Goal: Information Seeking & Learning: Learn about a topic

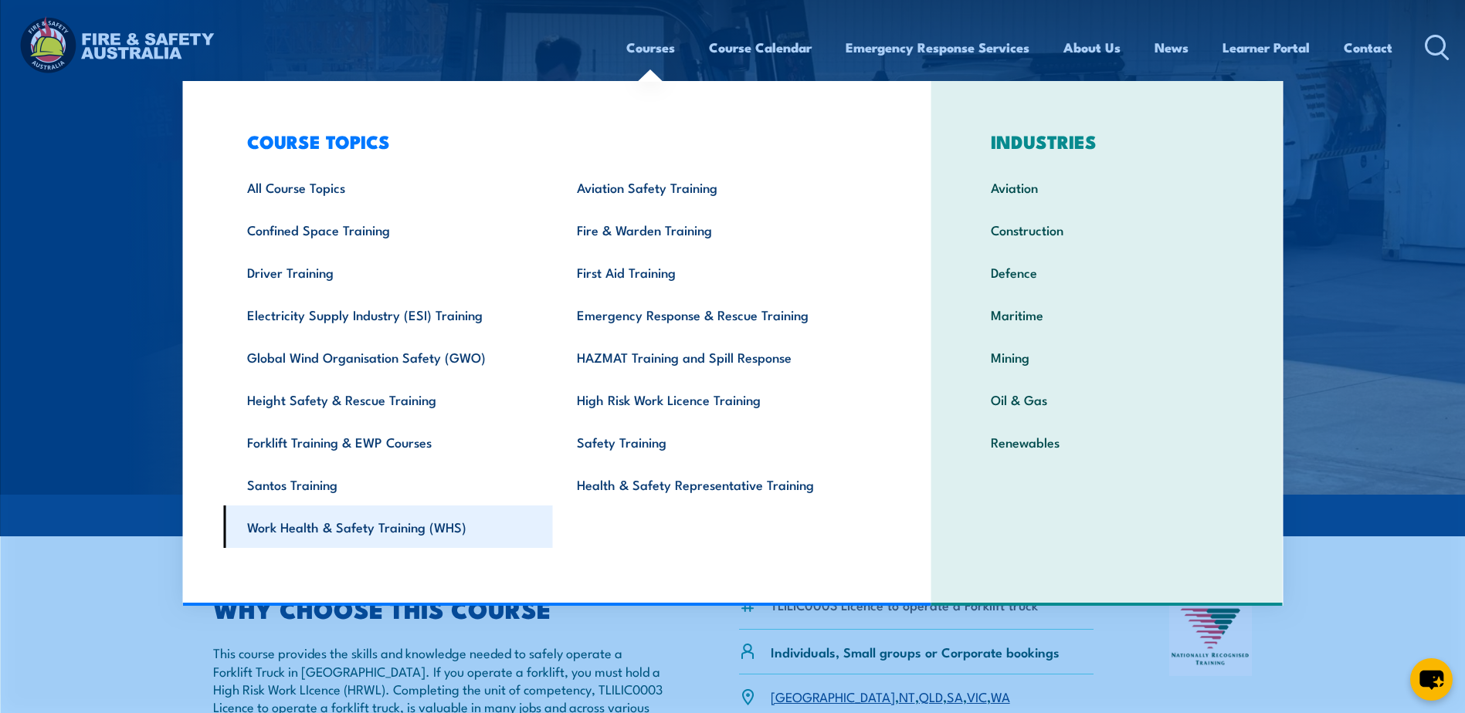
click at [346, 526] on link "Work Health & Safety Training (WHS)" at bounding box center [388, 527] width 330 height 42
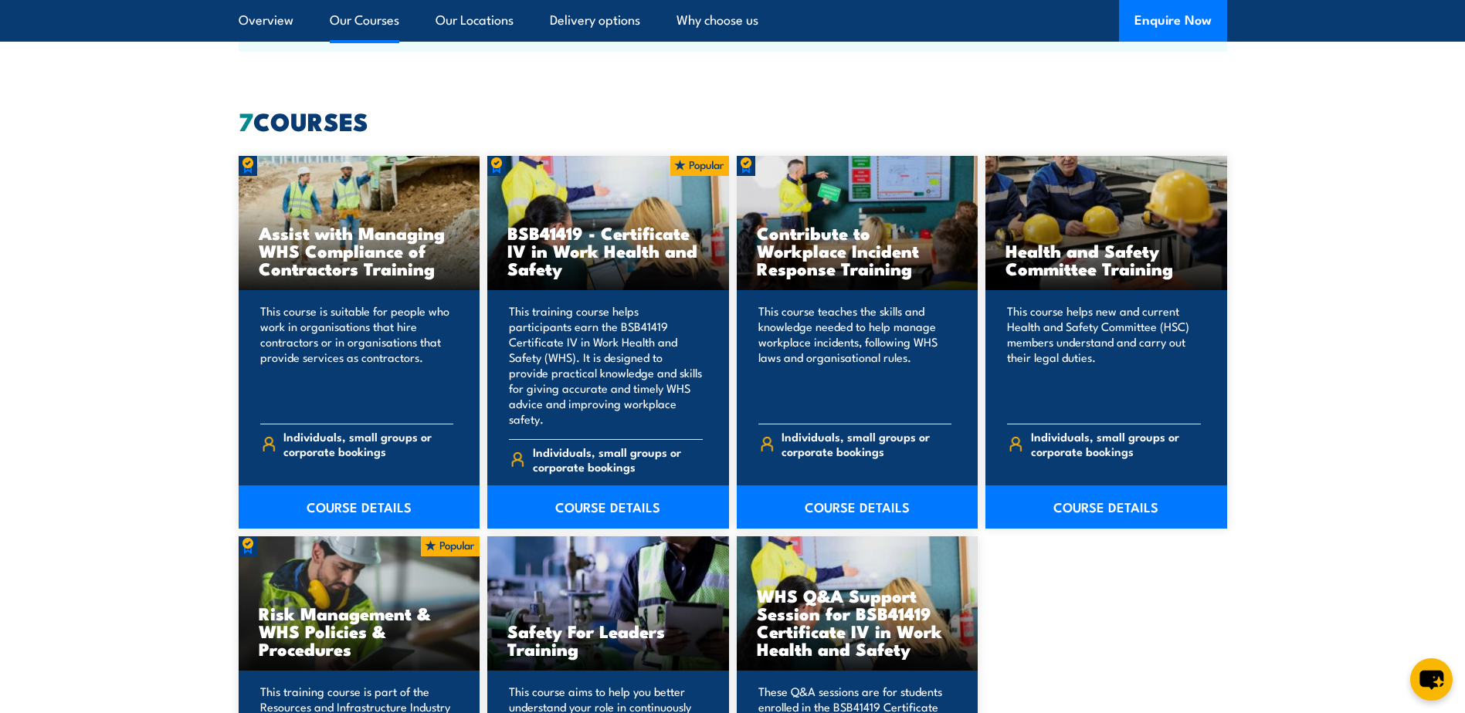
scroll to position [1158, 0]
click at [594, 489] on link "COURSE DETAILS" at bounding box center [608, 506] width 242 height 43
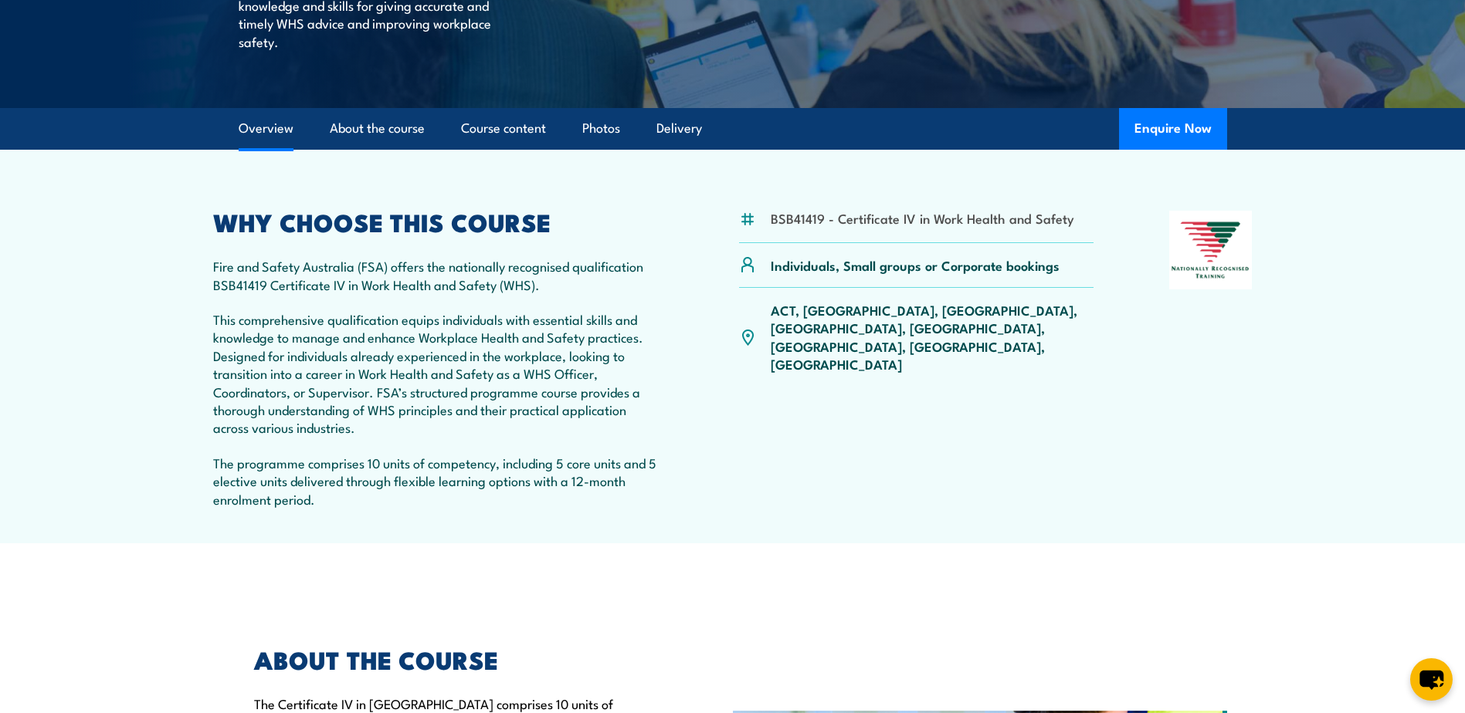
scroll to position [386, 0]
click at [327, 342] on p "This comprehensive qualification equips individuals with essential skills and k…" at bounding box center [438, 374] width 451 height 127
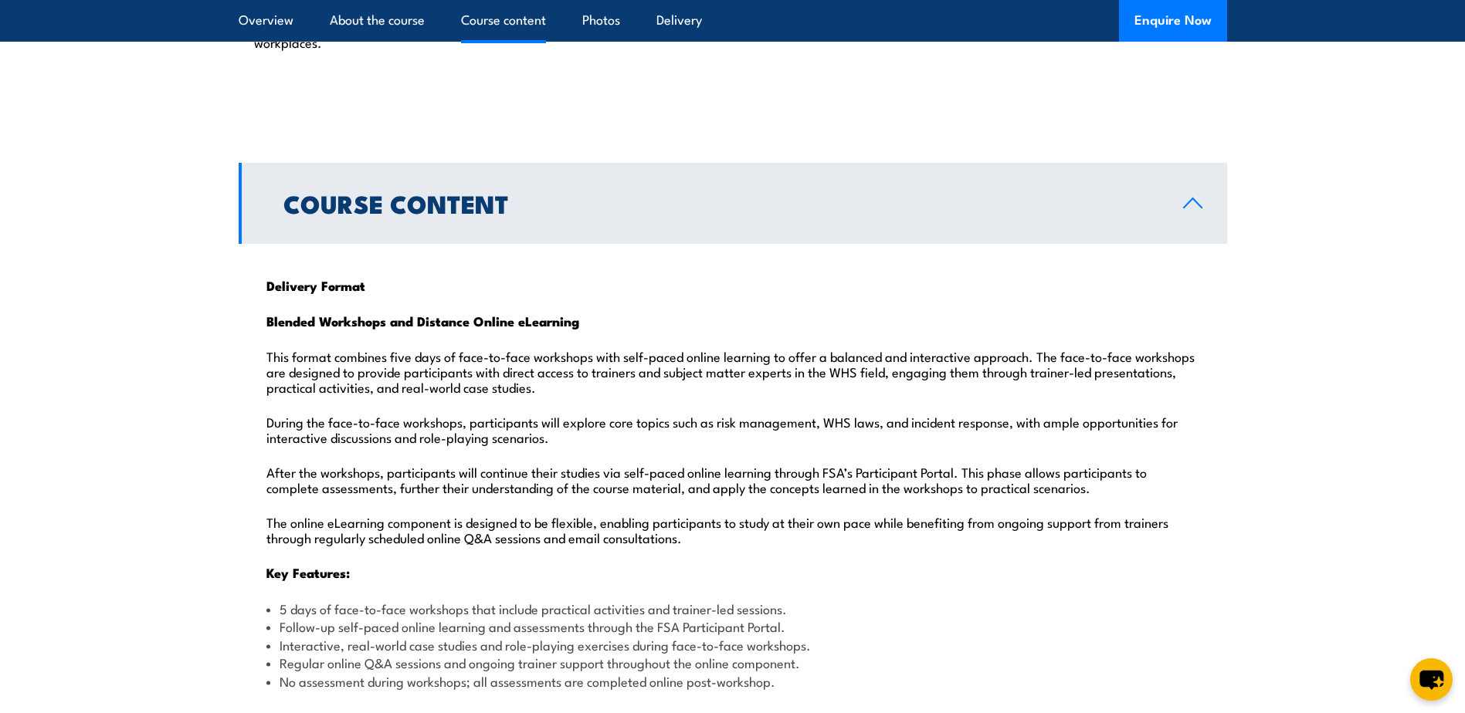
scroll to position [1390, 0]
